Goal: Task Accomplishment & Management: Use online tool/utility

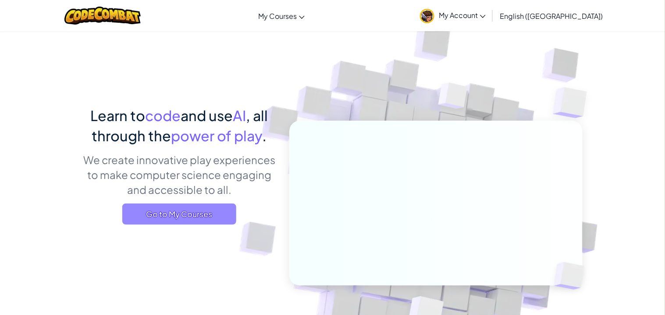
click at [171, 217] on span "Go to My Courses" at bounding box center [179, 213] width 114 height 21
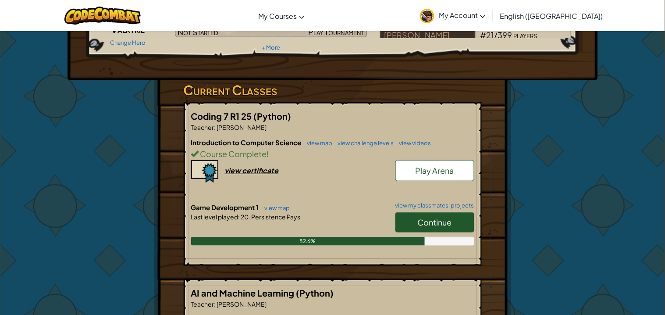
scroll to position [124, 0]
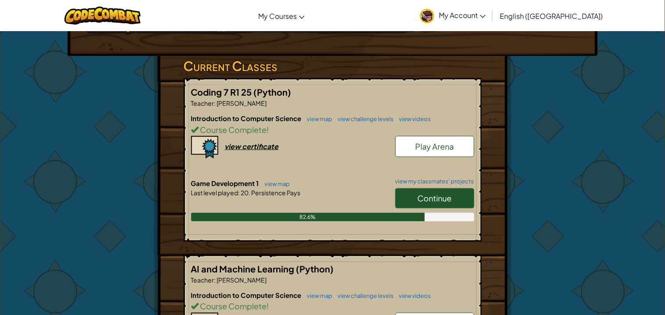
click at [443, 196] on span "Continue" at bounding box center [435, 198] width 34 height 10
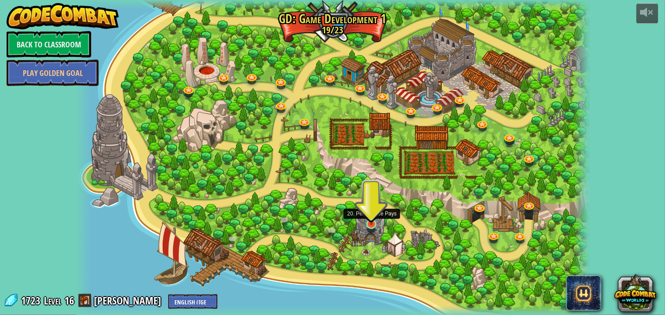
click at [374, 225] on img at bounding box center [371, 210] width 13 height 30
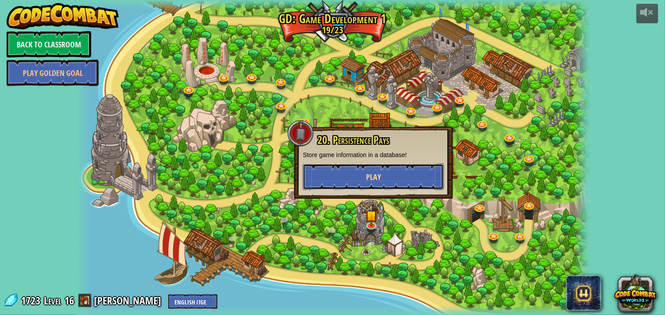
click at [349, 182] on button "Play" at bounding box center [373, 177] width 141 height 26
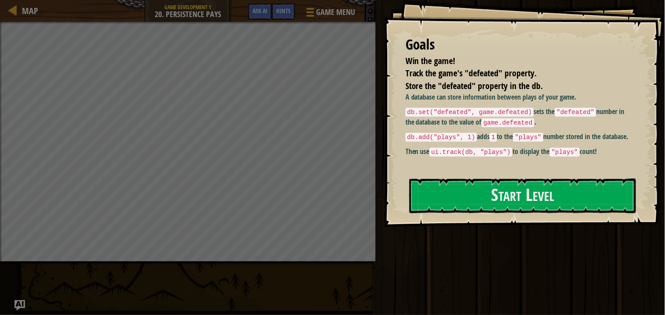
click at [490, 213] on div "Start Level" at bounding box center [523, 195] width 227 height 35
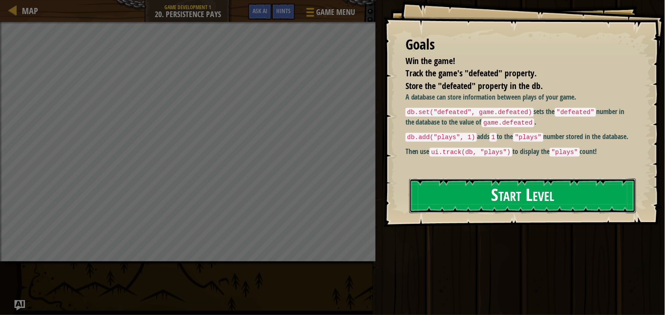
click at [485, 205] on button "Start Level" at bounding box center [523, 195] width 227 height 35
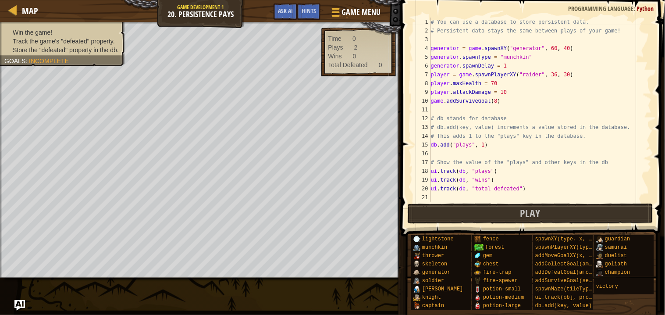
scroll to position [114, 0]
